Goal: Transaction & Acquisition: Subscribe to service/newsletter

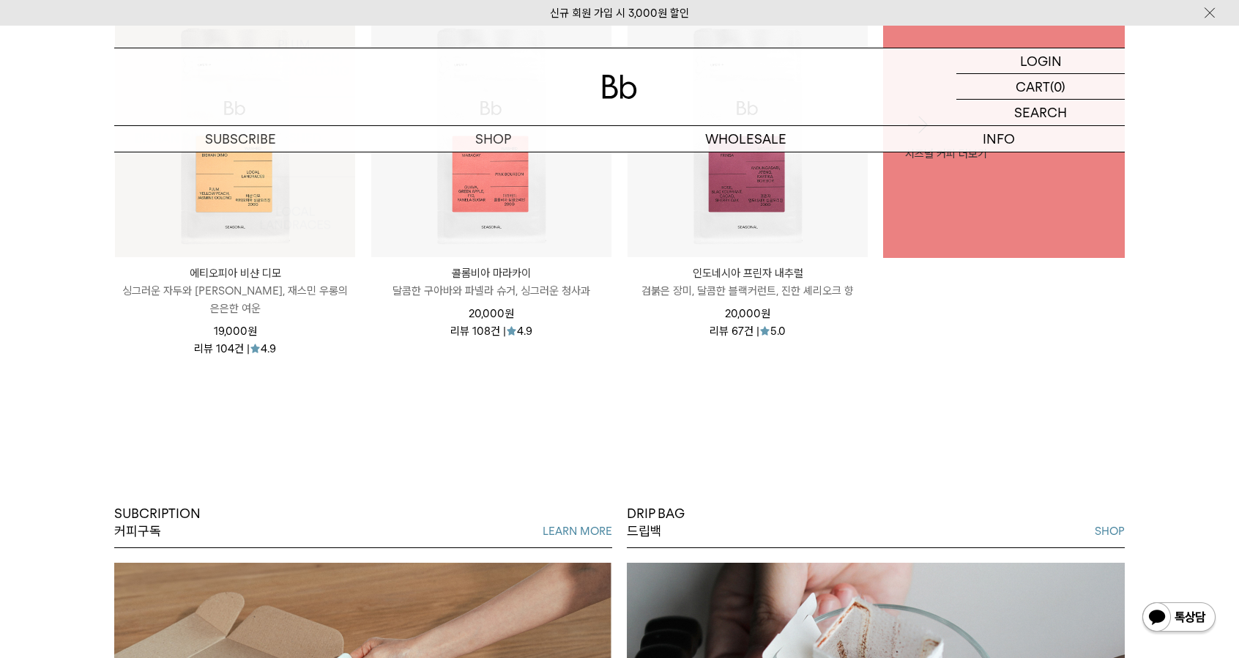
scroll to position [1026, 0]
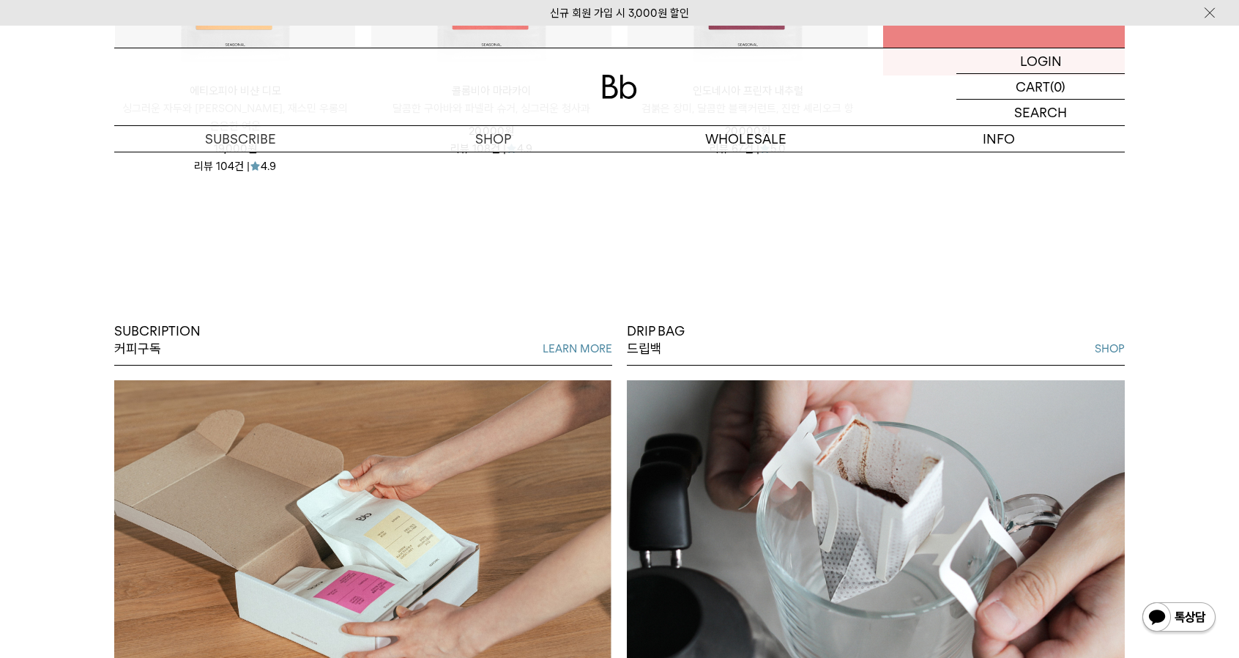
click at [260, 163] on div "에티오피아 비샨 디모 ETHIOPIA BISHAN DIMO 싱그러운 자두와 황도, 재스민 우롱의 은은한 여운 19,000 원 리뷰 104건 |…" at bounding box center [235, 12] width 242 height 357
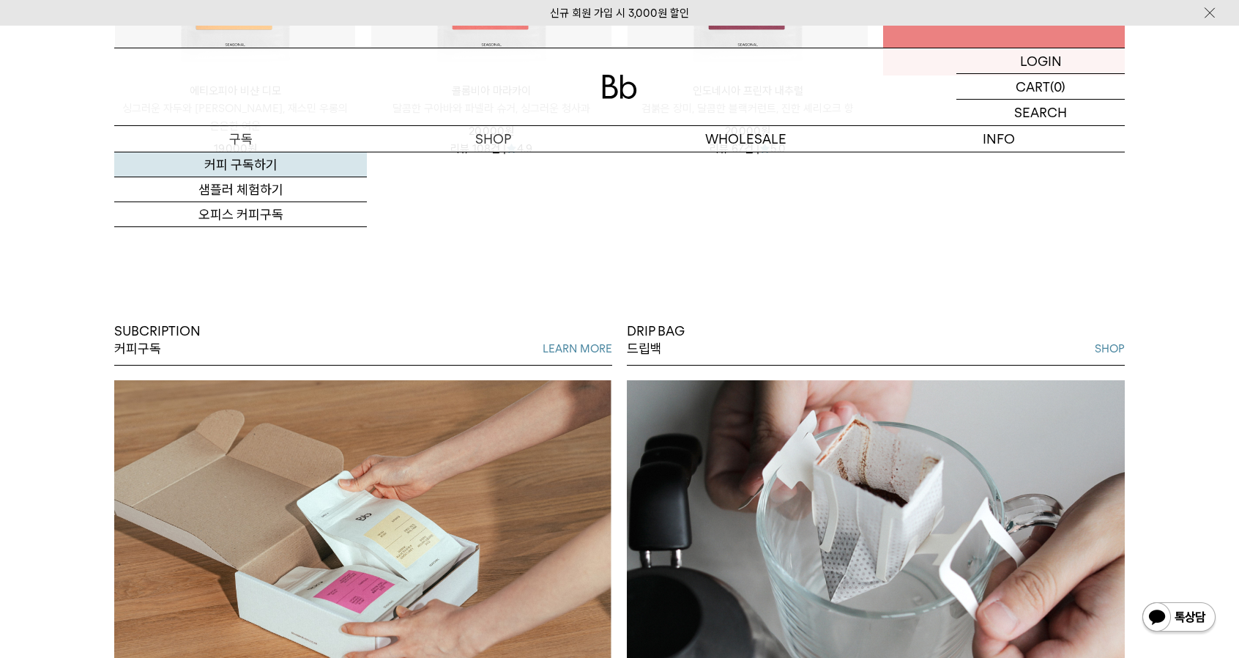
click at [255, 163] on link "커피 구독하기" at bounding box center [240, 164] width 253 height 25
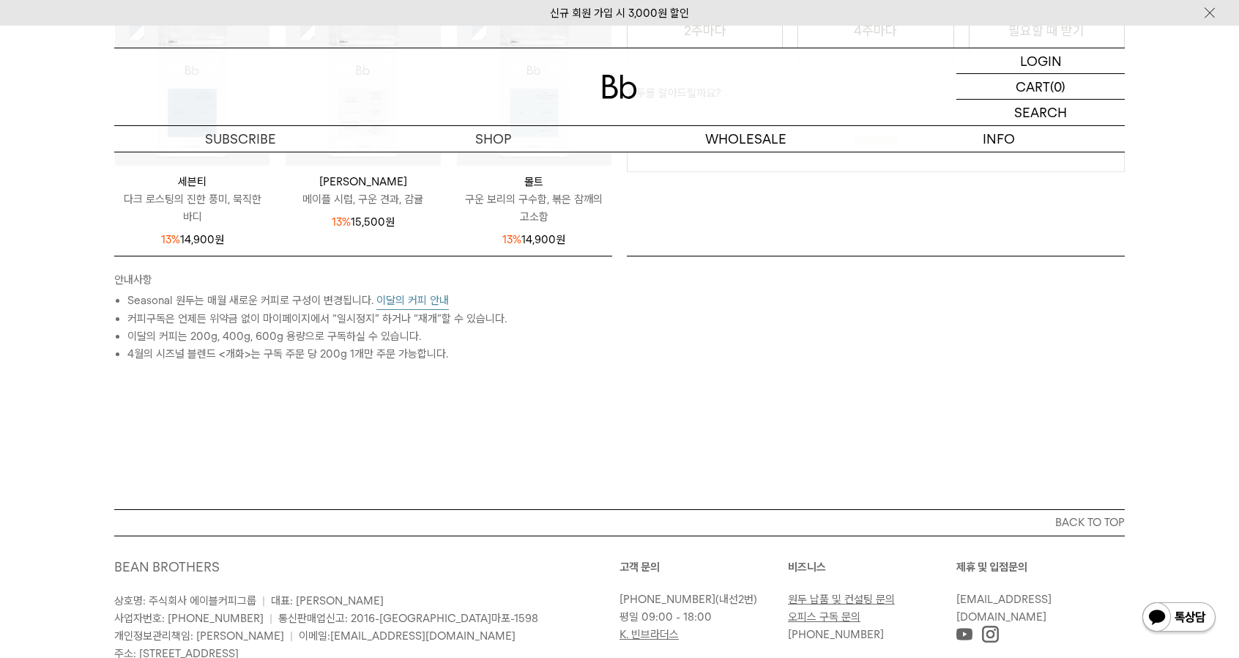
scroll to position [659, 0]
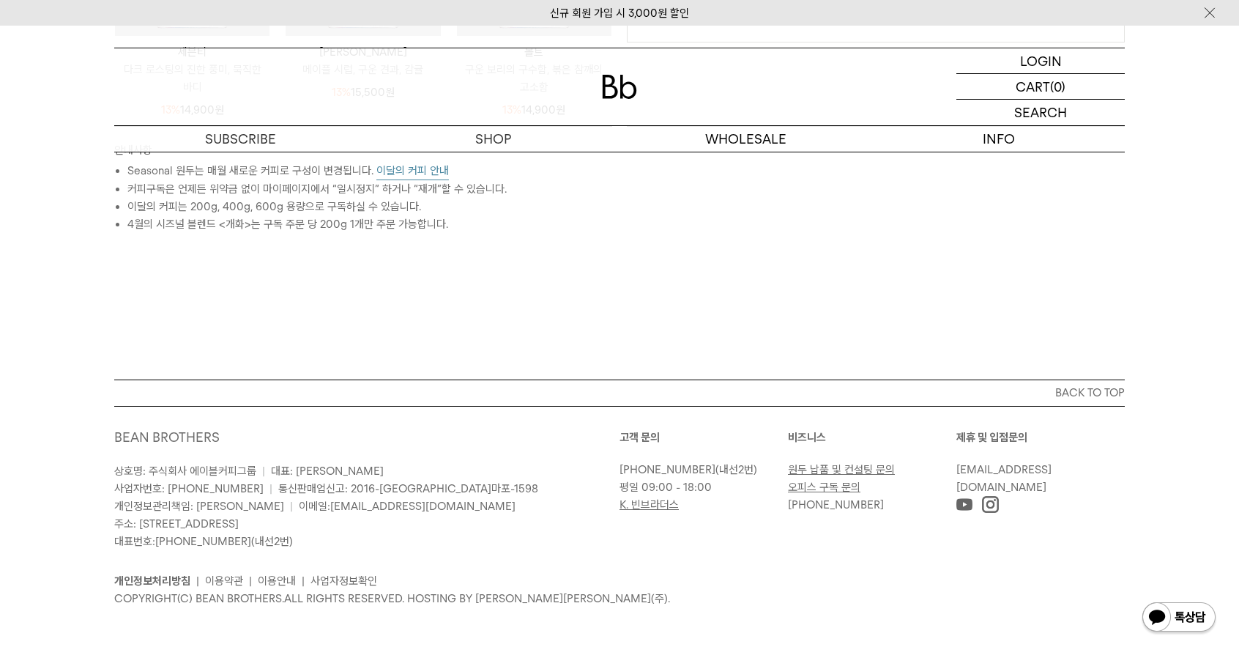
drag, startPoint x: 141, startPoint y: 524, endPoint x: 346, endPoint y: 527, distance: 205.1
click at [346, 527] on p "상호명: 주식회사 에이블커피그룹 | 대표: 박성호 사업자번호: 220-87-84283 | 통신판매업신고: 2016-서울마포-1598 개인정보관…" at bounding box center [366, 506] width 505 height 88
copy span "서울특별시 마포구 토정로9길 2(상수동) 4,5층"
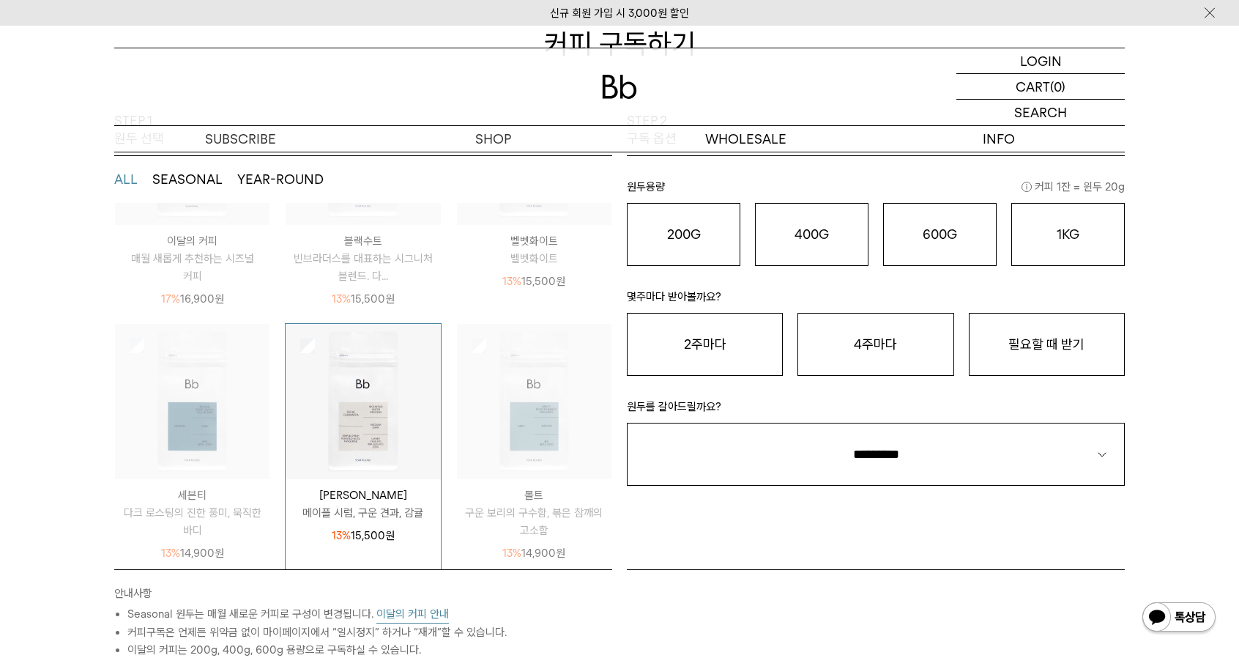
scroll to position [220, 0]
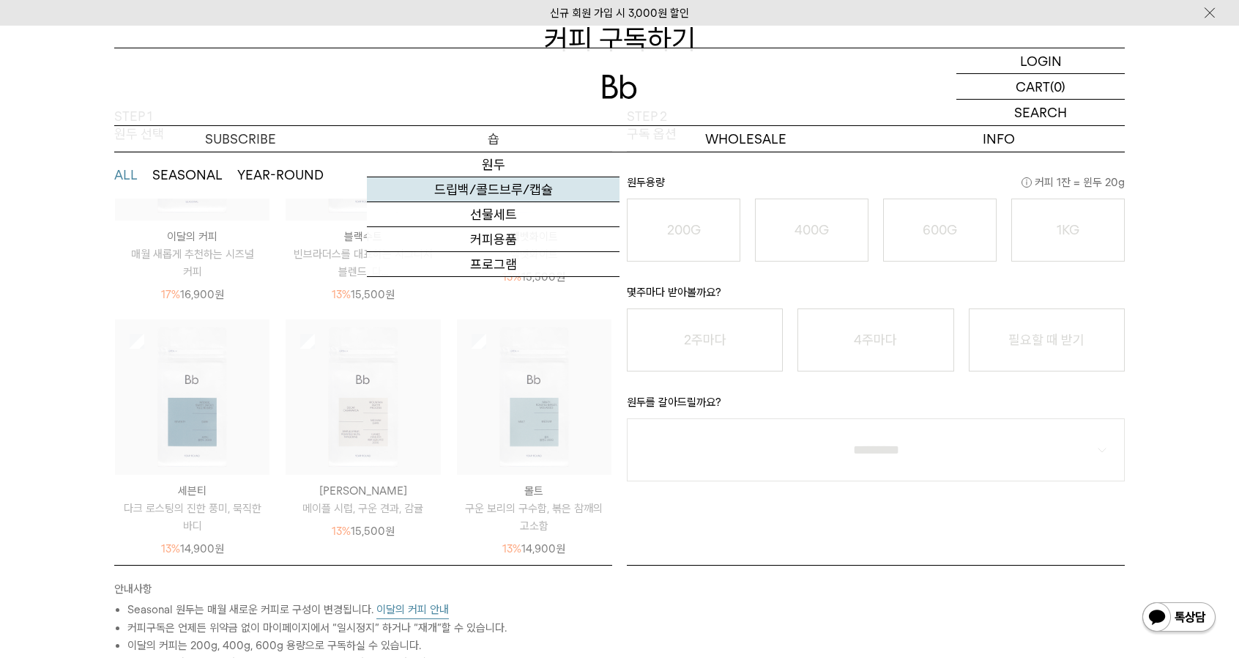
click at [503, 188] on link "드립백/콜드브루/캡슐" at bounding box center [493, 189] width 253 height 25
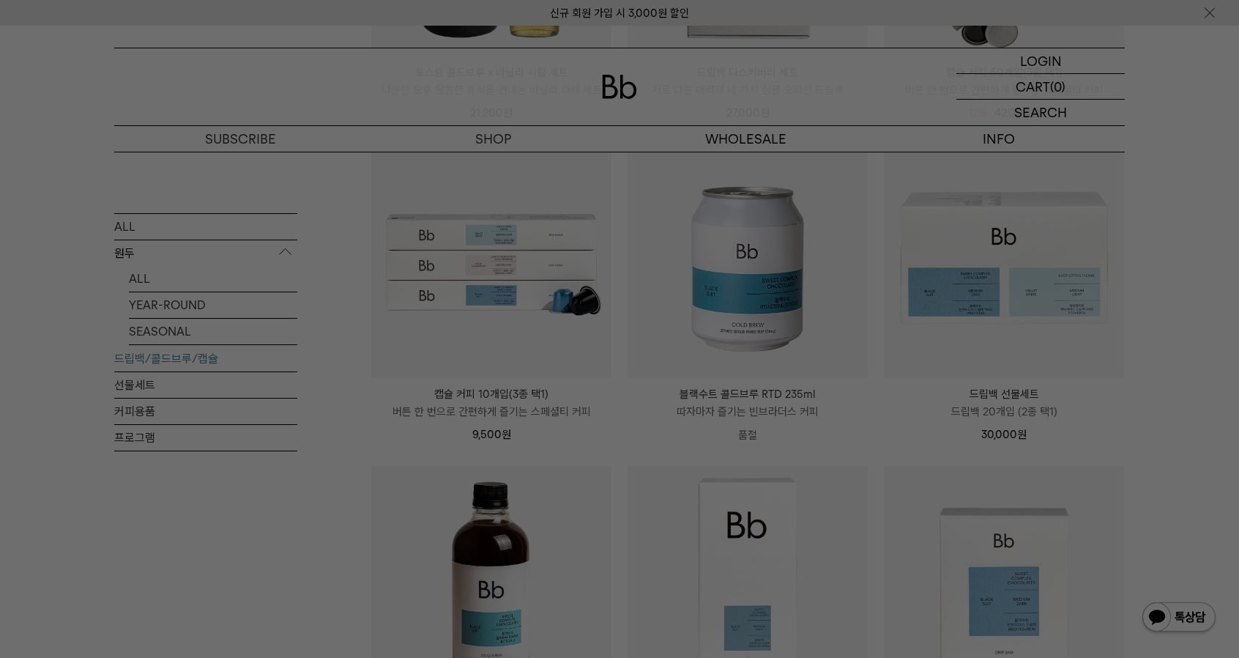
scroll to position [586, 0]
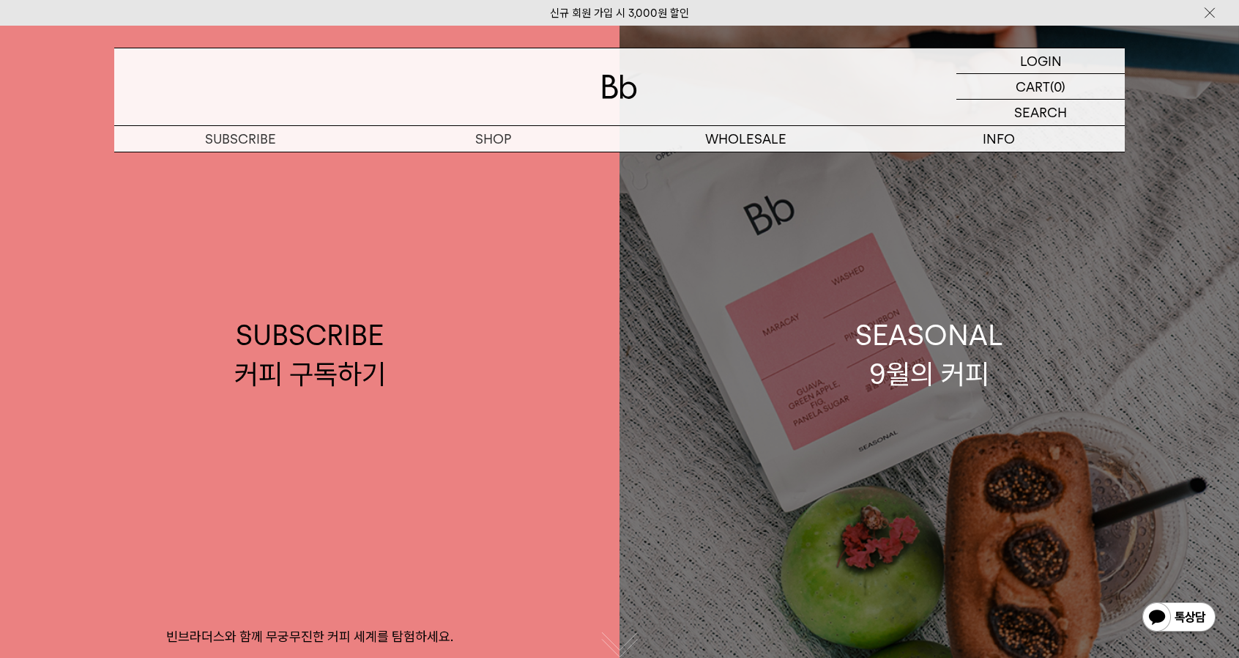
click at [988, 417] on link "SEASONAL 9월의 커피" at bounding box center [930, 355] width 620 height 658
